Goal: Information Seeking & Learning: Learn about a topic

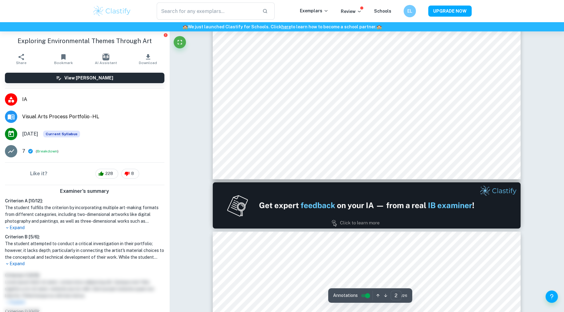
scroll to position [225, 0]
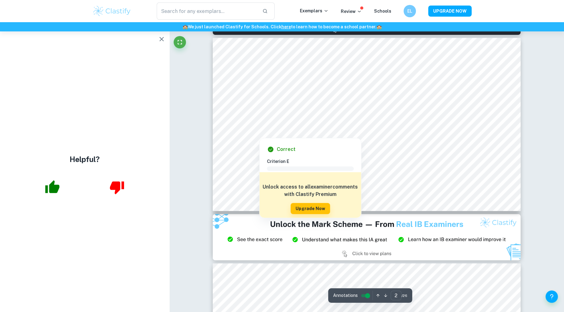
type input "1"
